Goal: Information Seeking & Learning: Learn about a topic

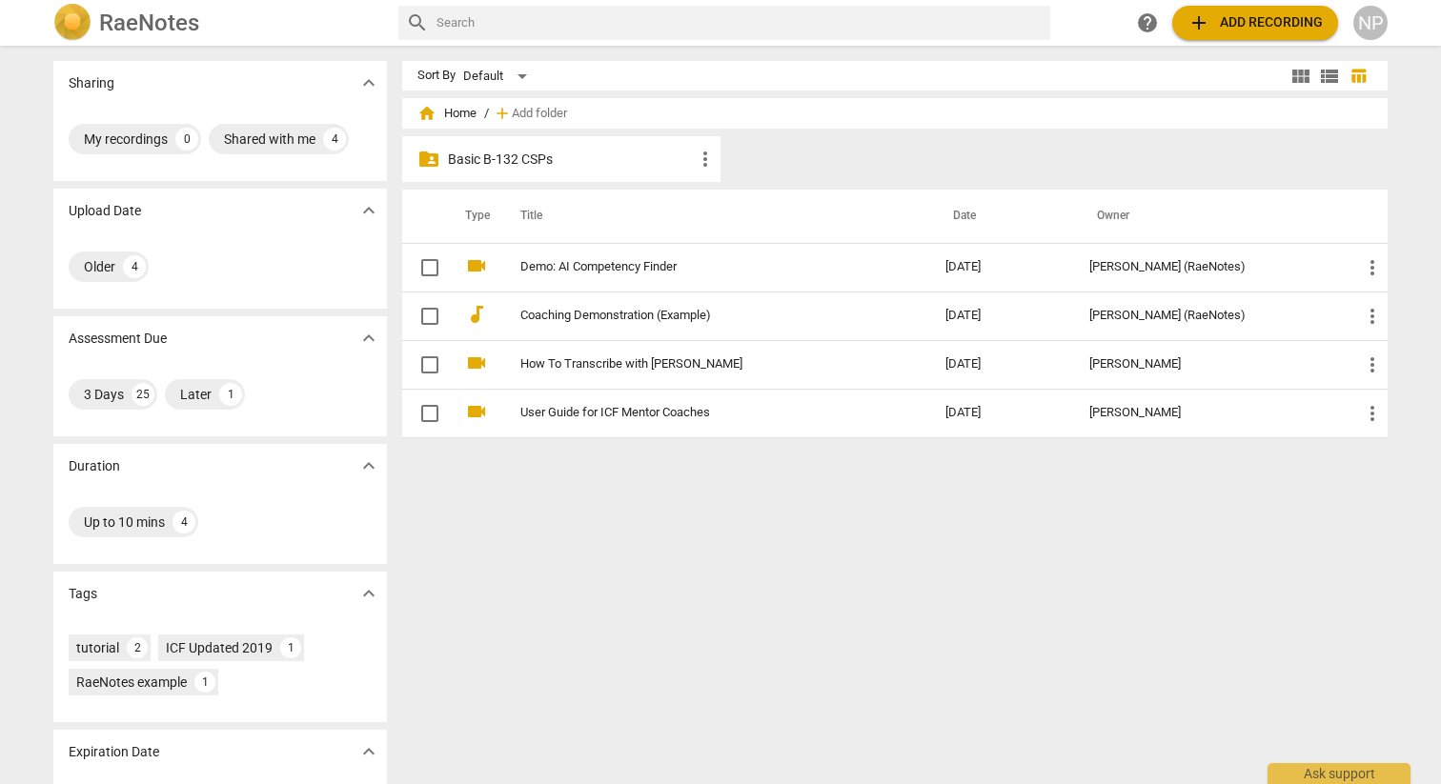
click at [509, 169] on p "Basic B-132 CSPs" at bounding box center [571, 160] width 246 height 20
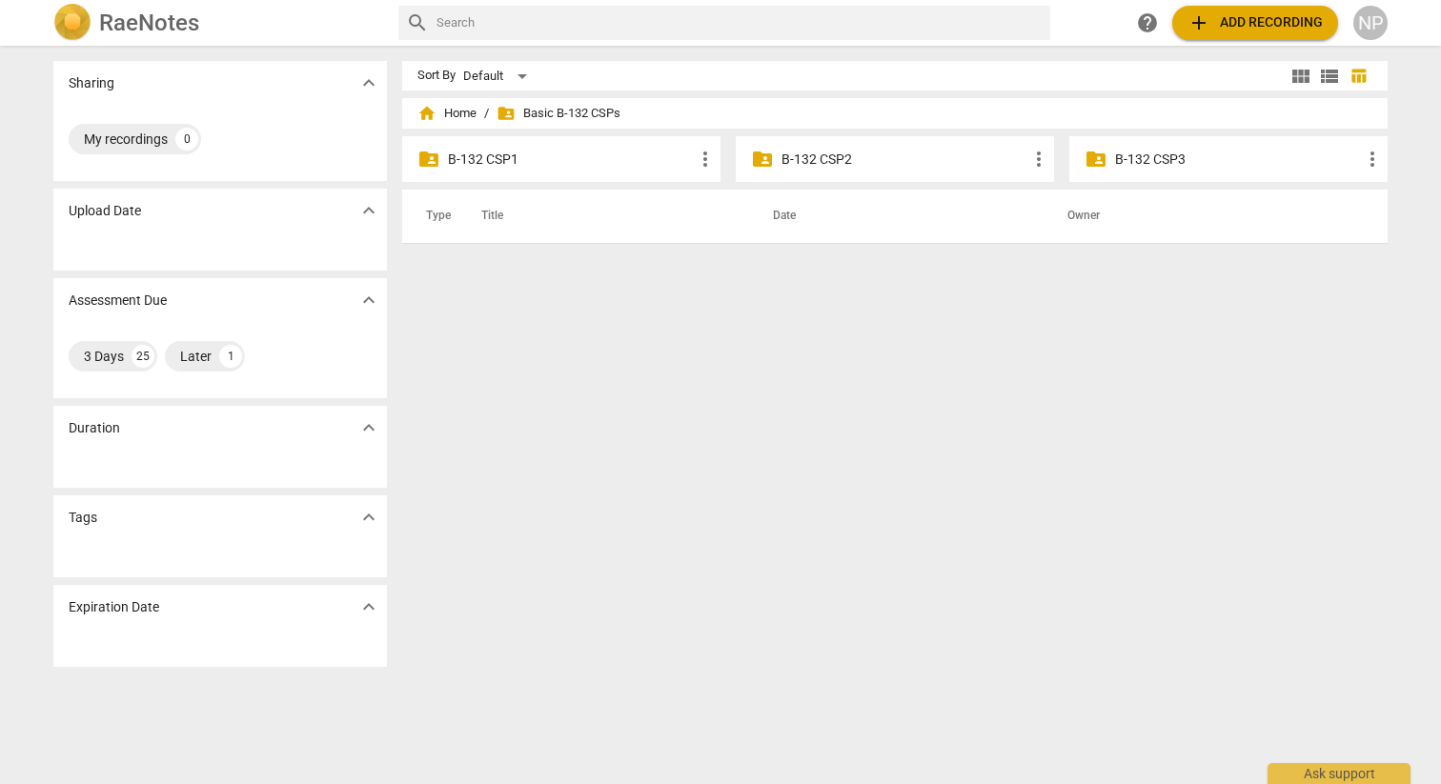
click at [484, 166] on p "B-132 CSP1" at bounding box center [571, 160] width 246 height 20
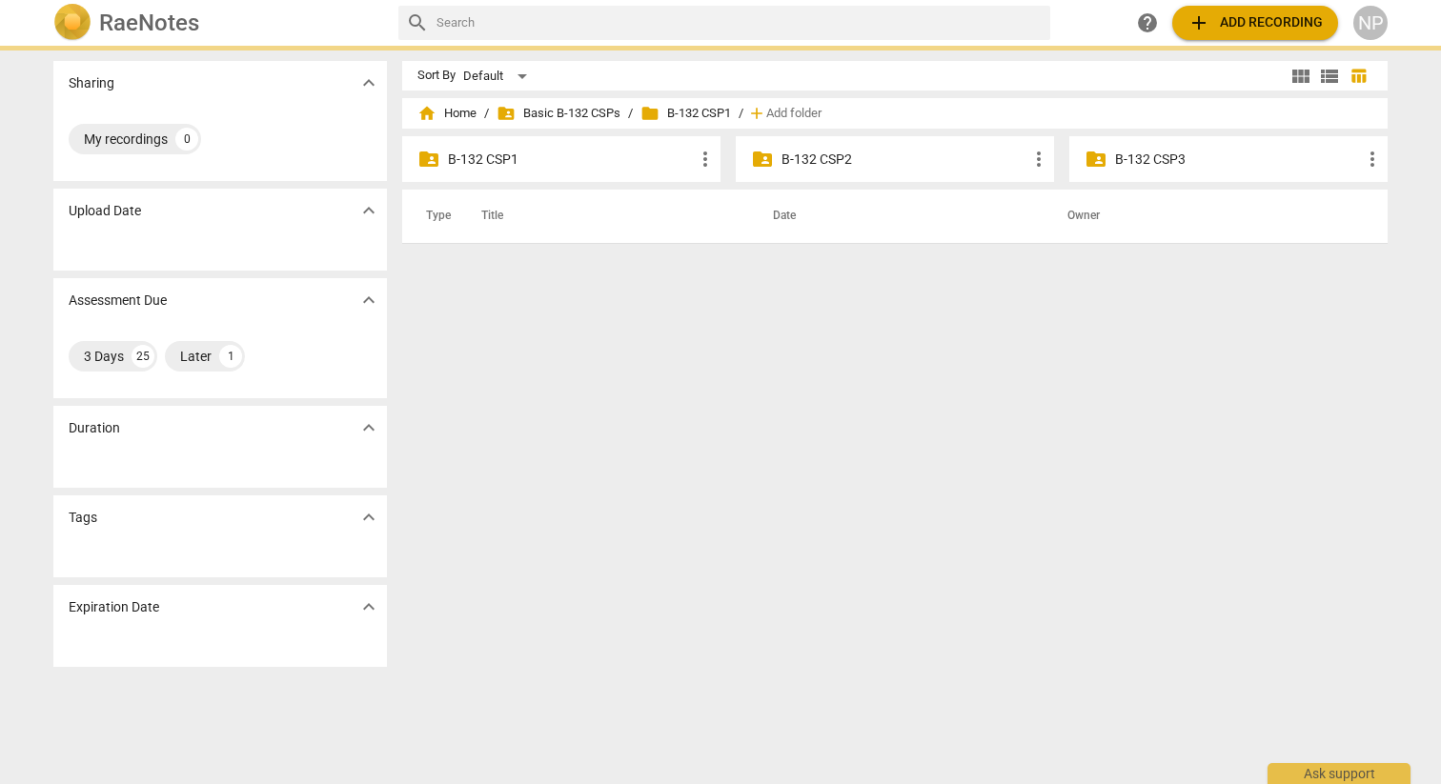
click at [484, 166] on p "B-132 CSP1" at bounding box center [571, 160] width 246 height 20
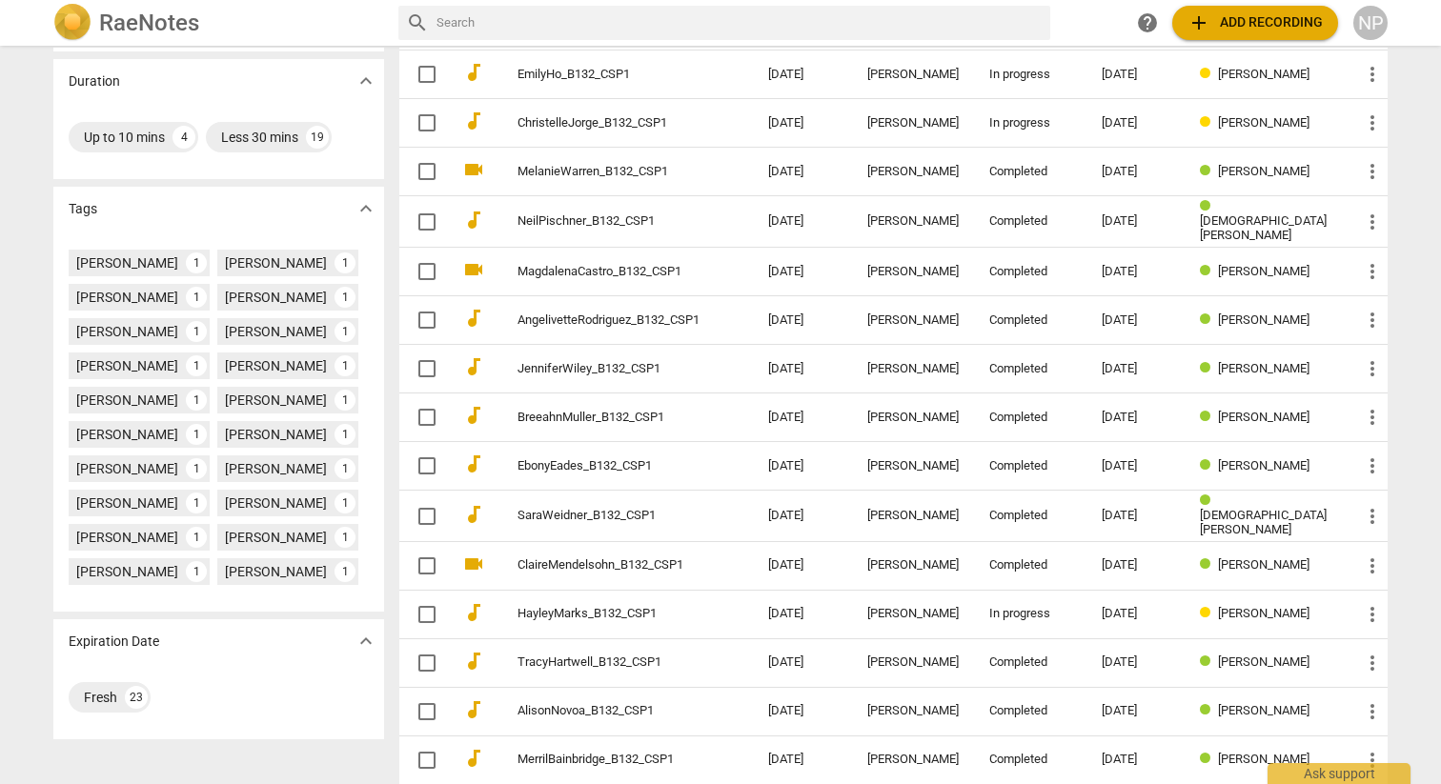
scroll to position [467, 0]
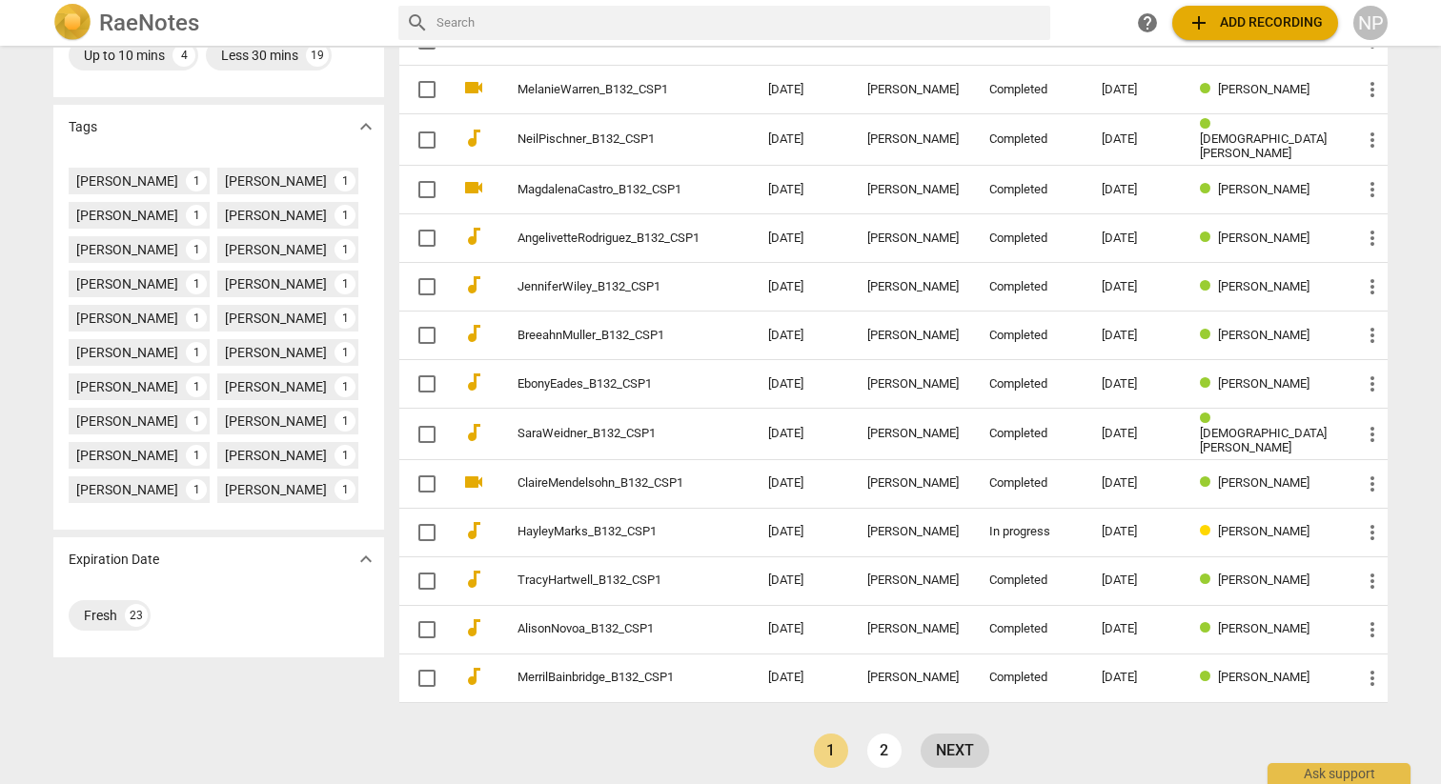
click at [948, 738] on link "next" at bounding box center [955, 751] width 69 height 34
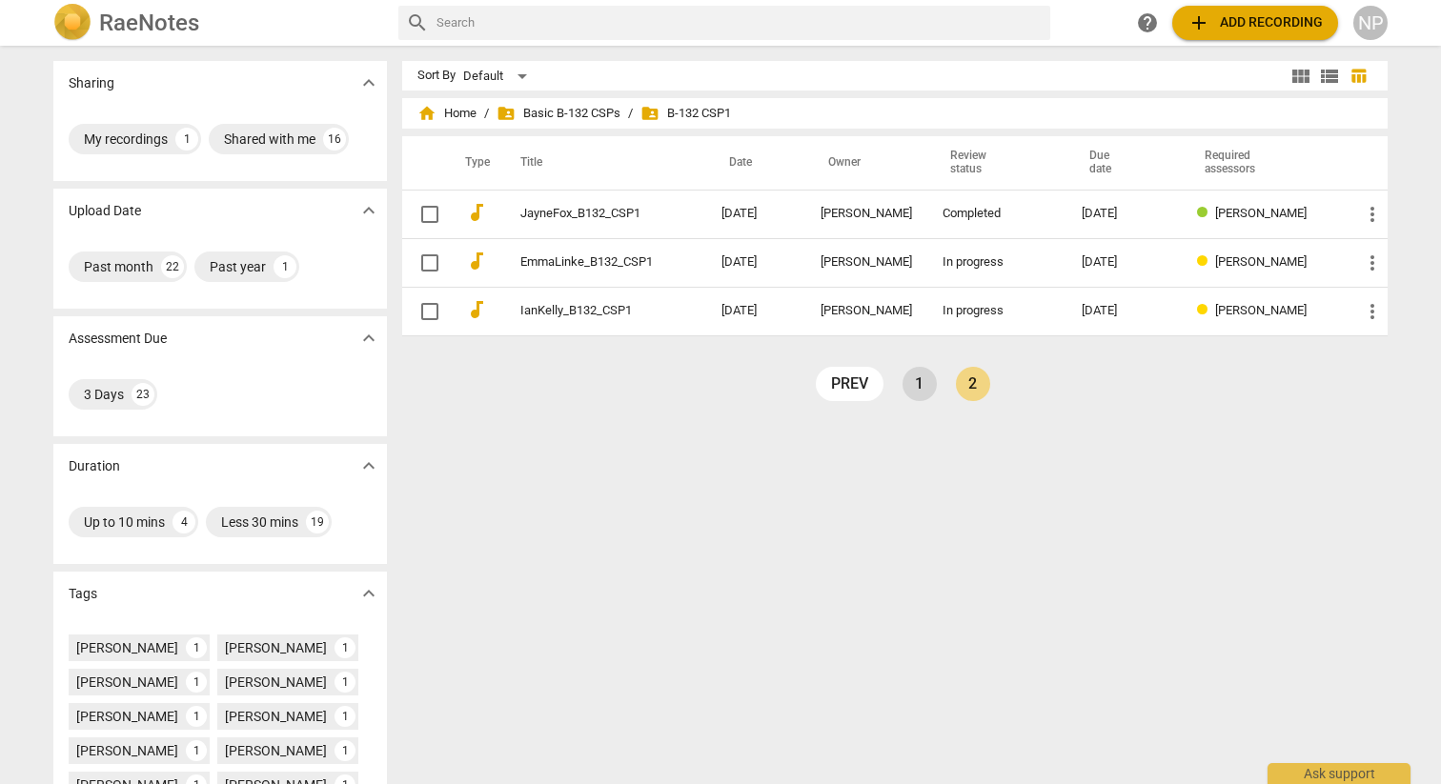
click at [911, 386] on link "1" at bounding box center [920, 384] width 34 height 34
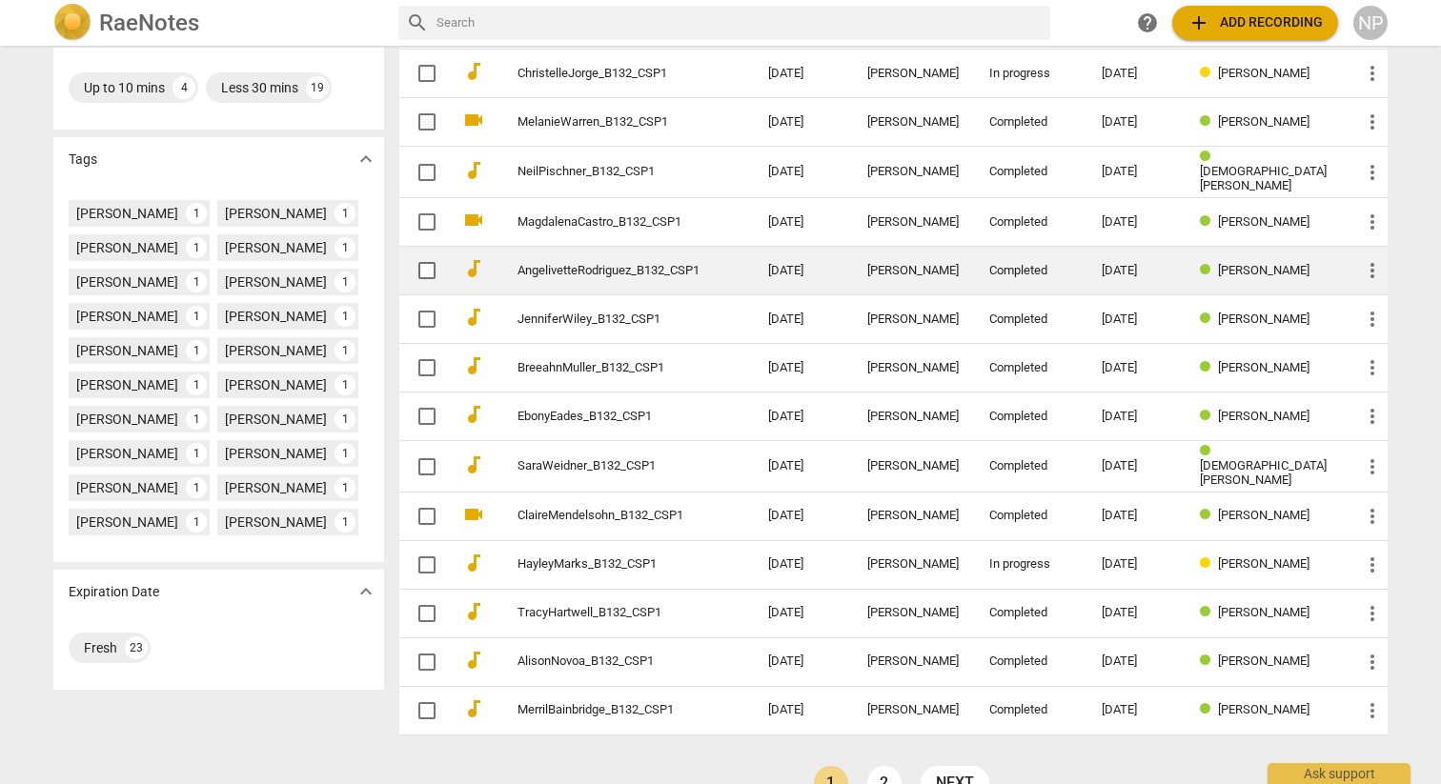
scroll to position [467, 0]
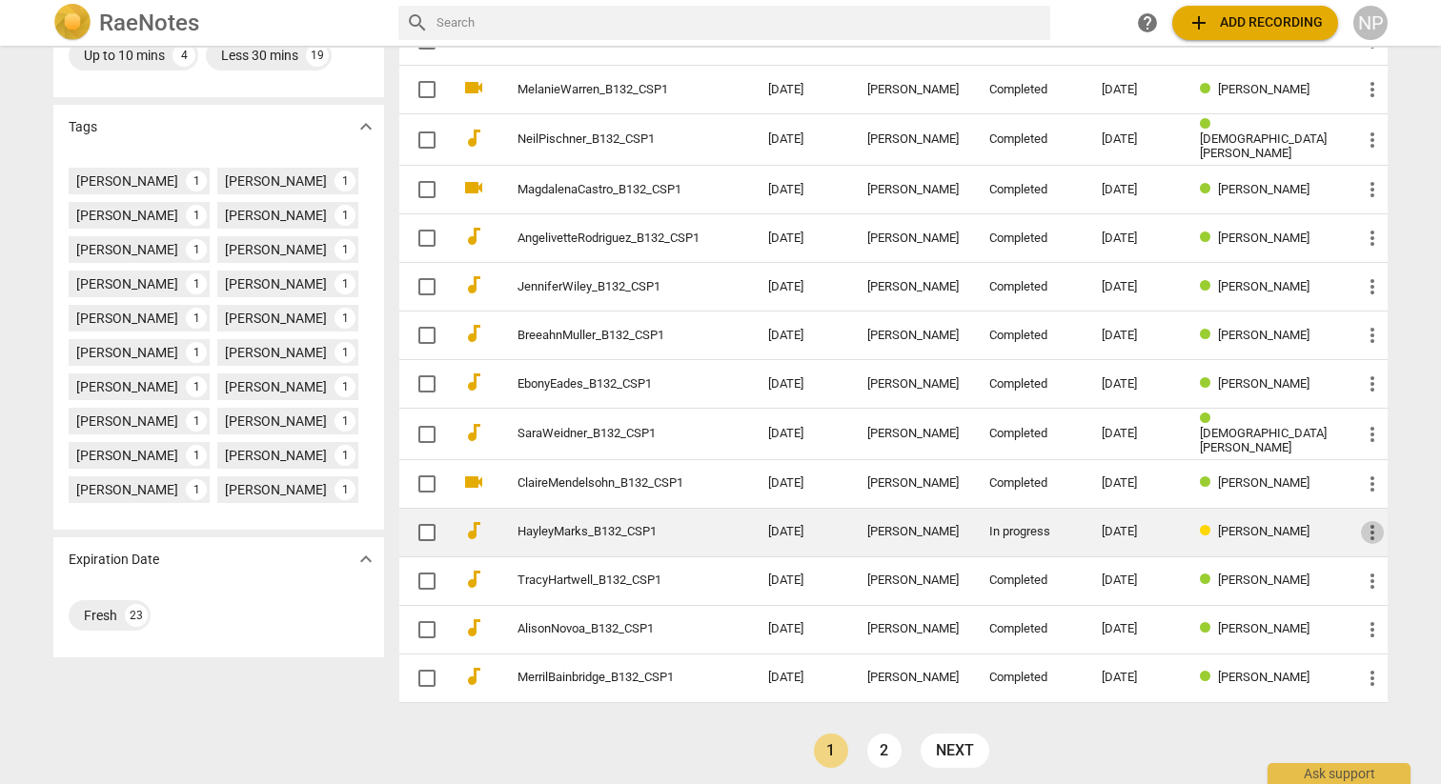
click at [1365, 526] on span "more_vert" at bounding box center [1372, 532] width 23 height 23
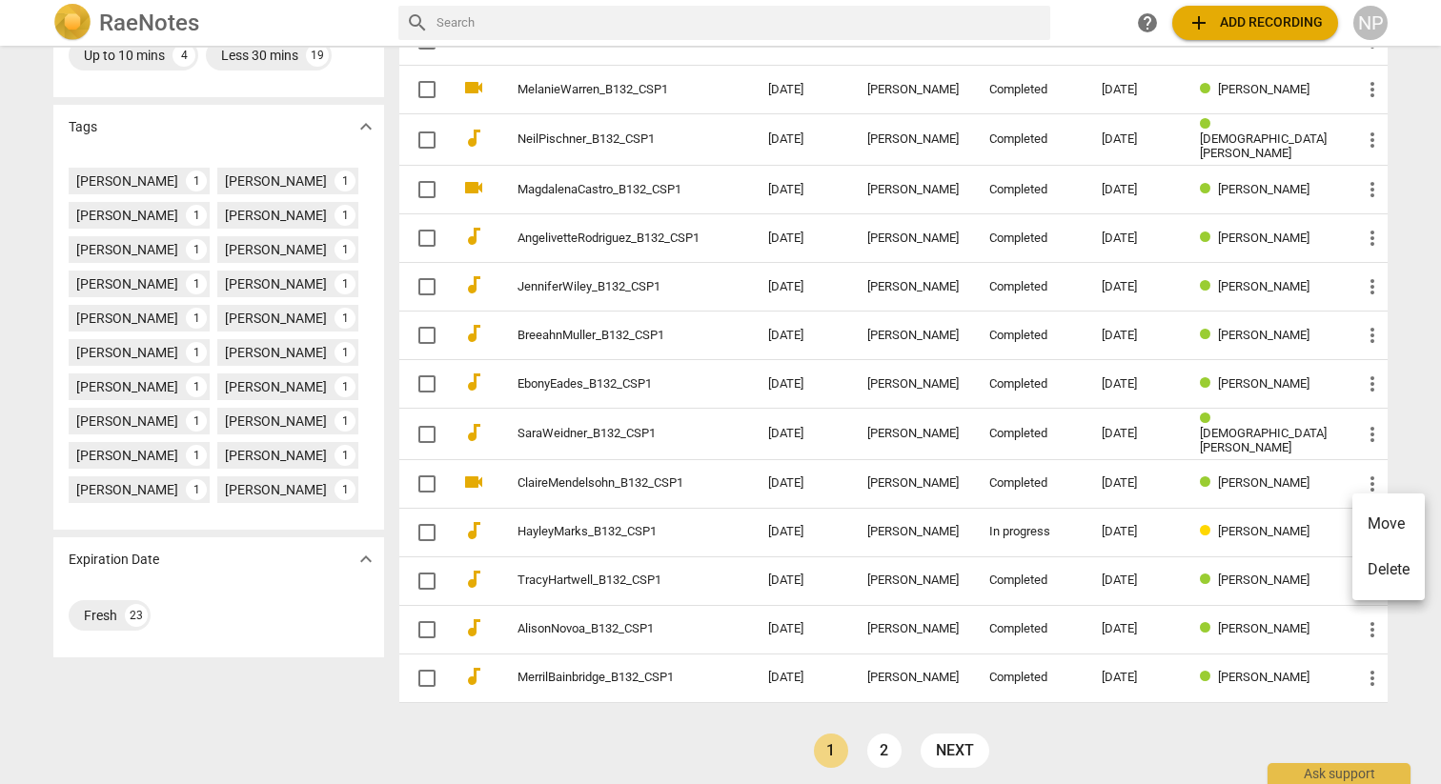
click at [1388, 443] on div at bounding box center [720, 392] width 1441 height 784
